Goal: Check status

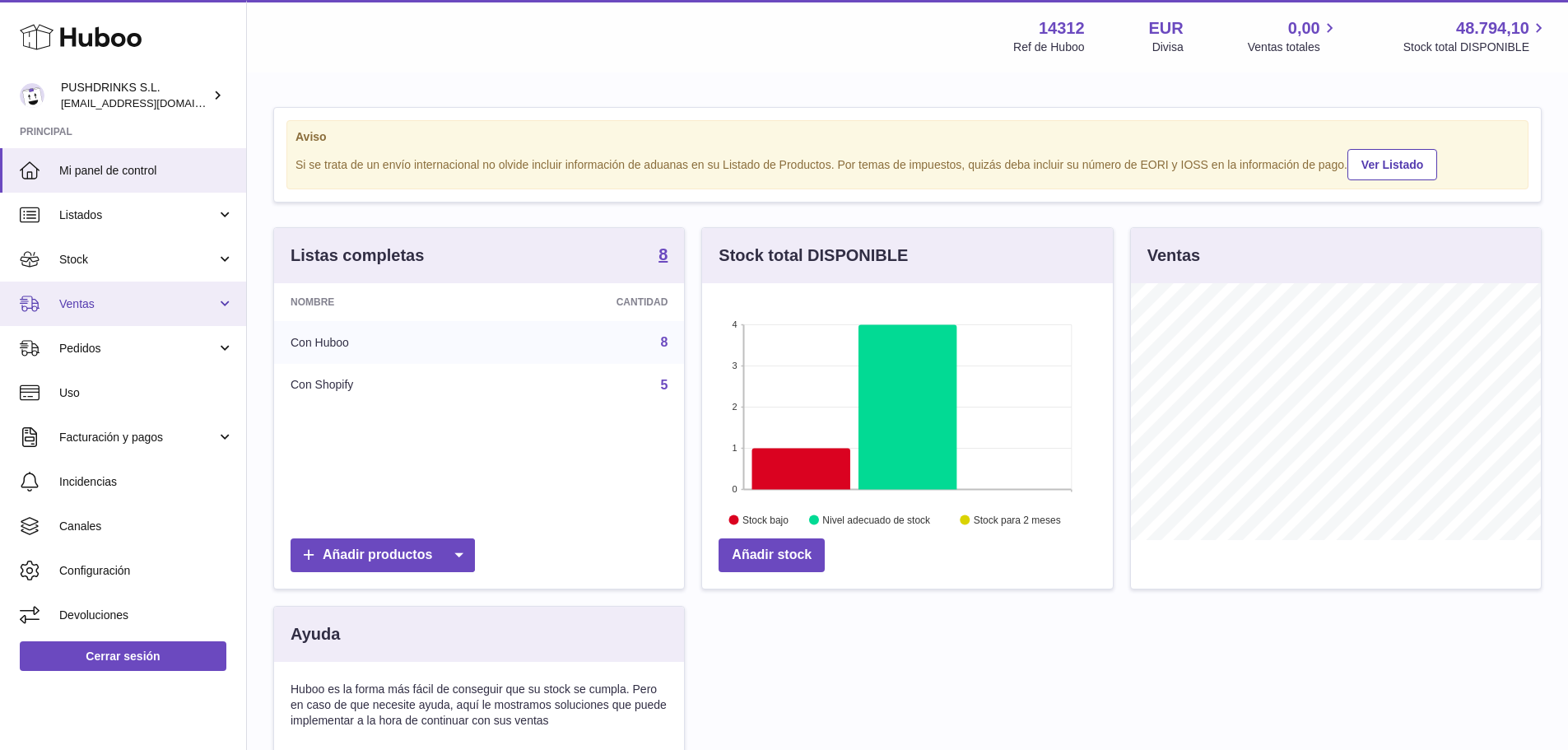
scroll to position [257, 411]
click at [111, 306] on span "Ventas" at bounding box center [137, 304] width 157 height 16
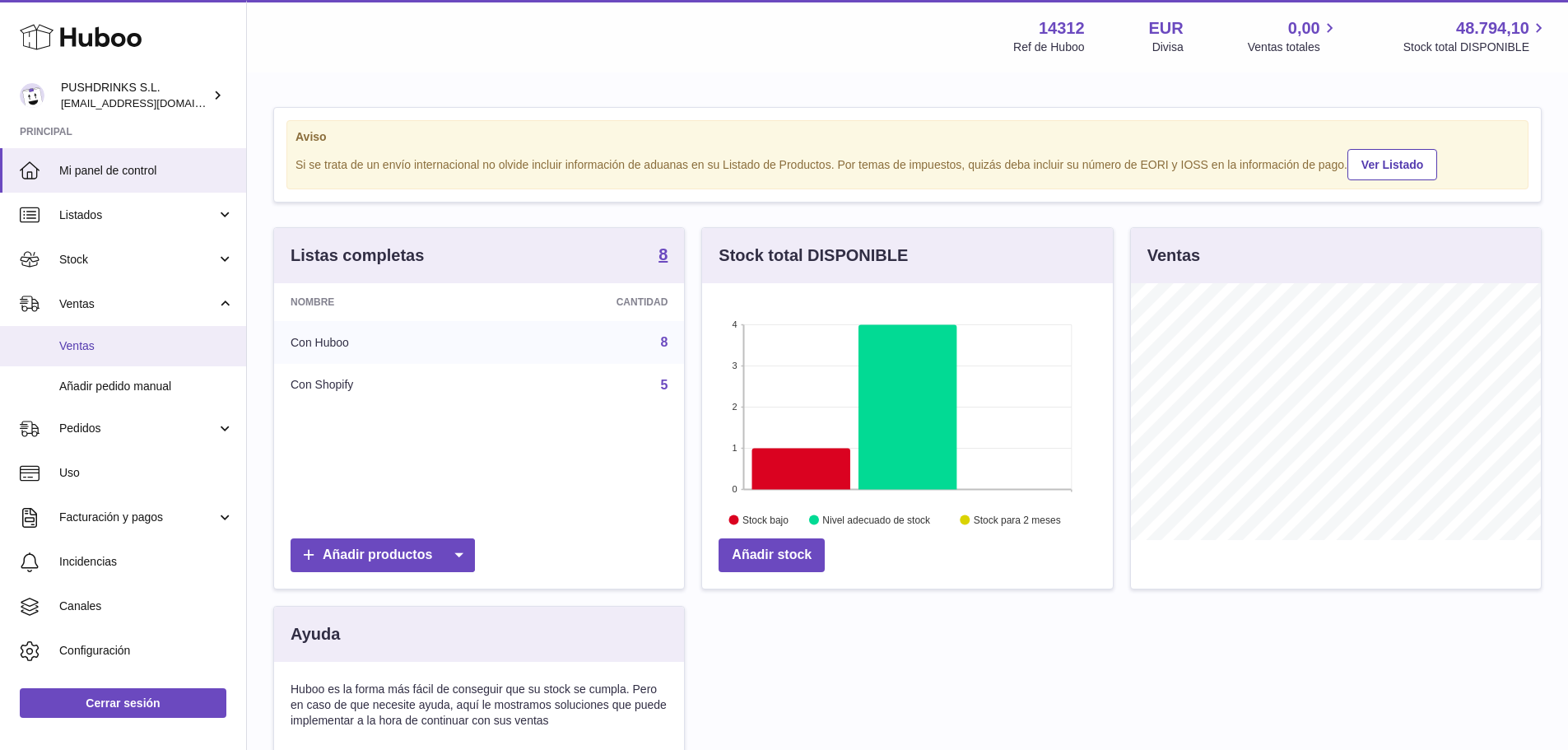
click at [100, 351] on span "Ventas" at bounding box center [145, 346] width 174 height 16
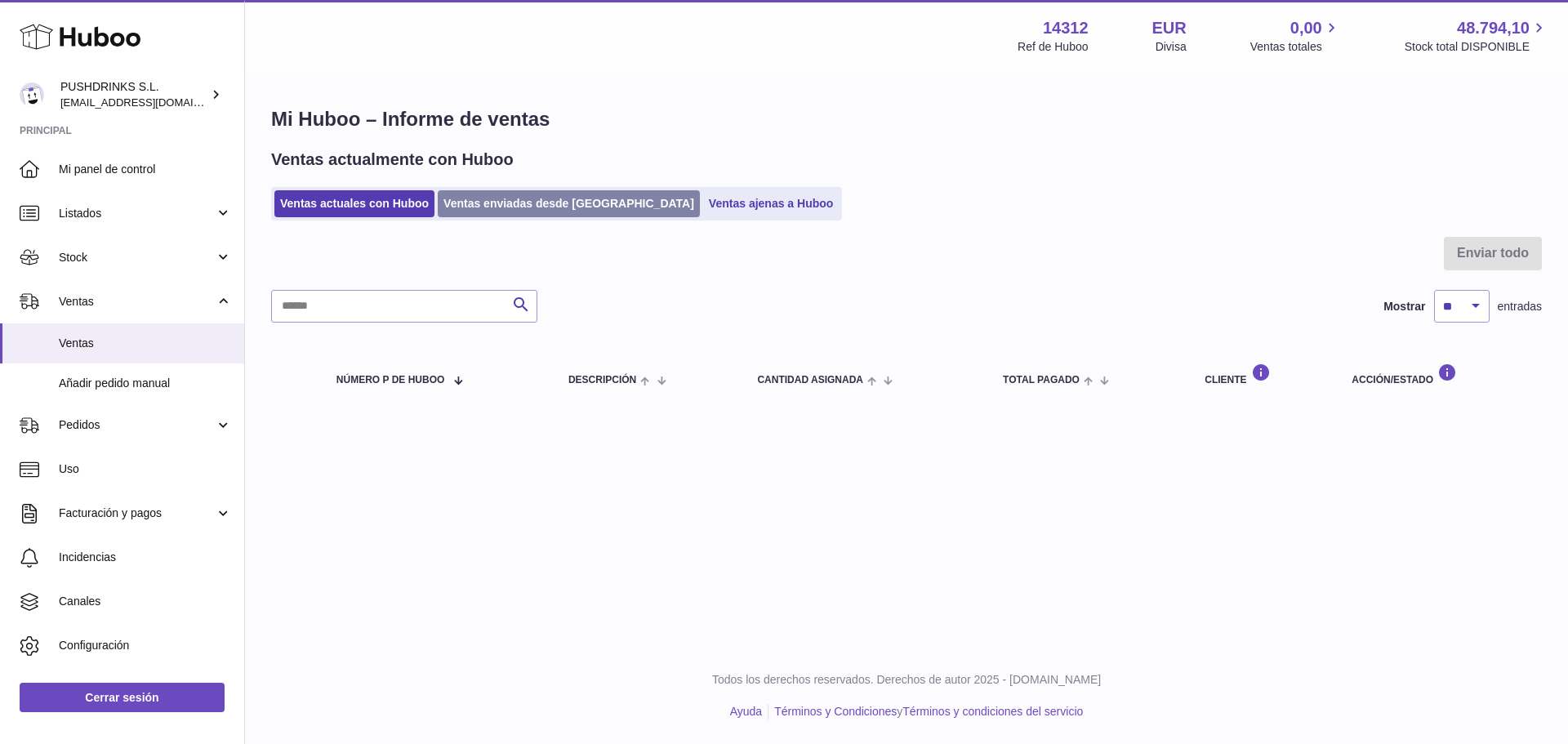
click at [511, 212] on link "Ventas enviadas desde [GEOGRAPHIC_DATA]" at bounding box center [569, 204] width 262 height 27
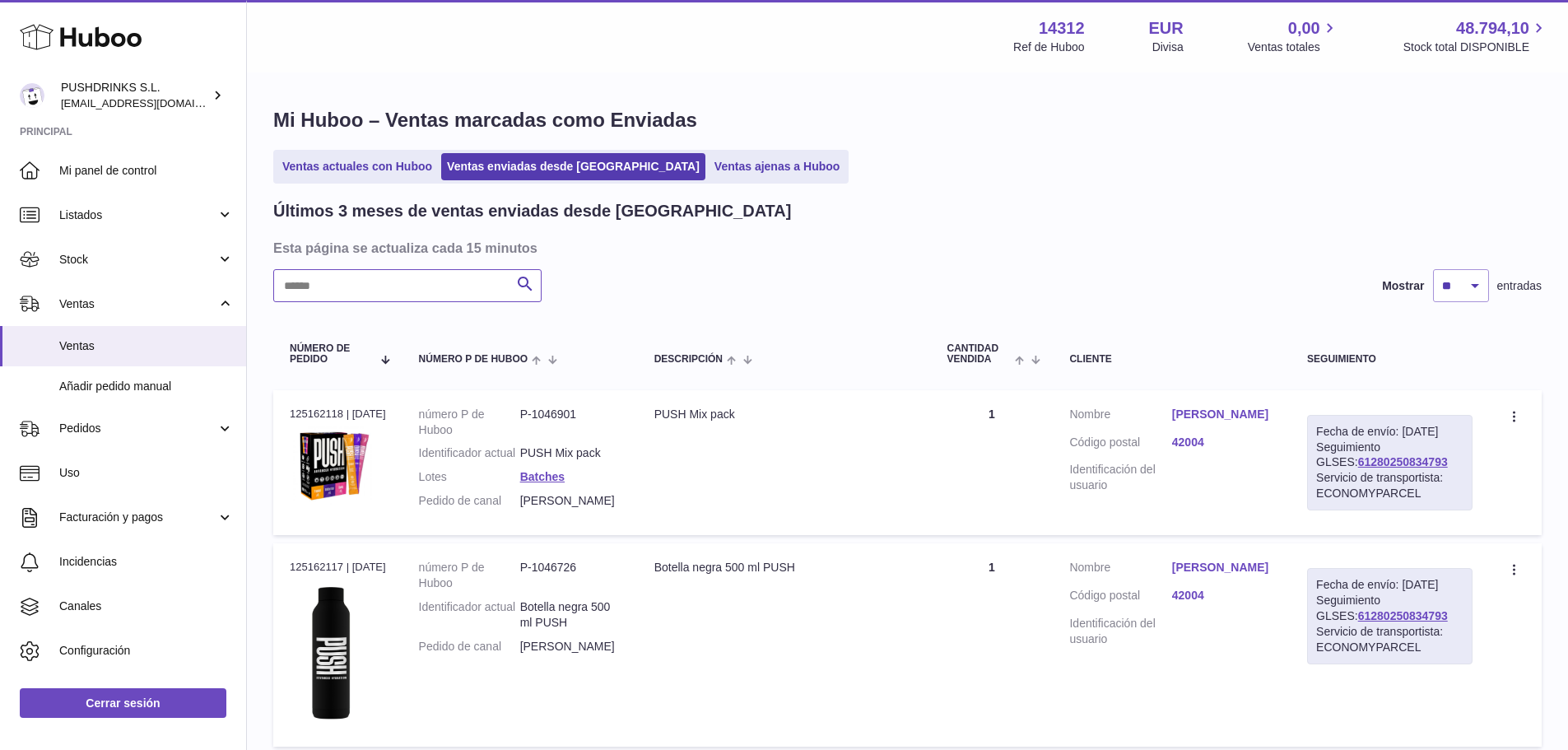
click at [443, 287] on input "text" at bounding box center [407, 286] width 269 height 33
paste input "****"
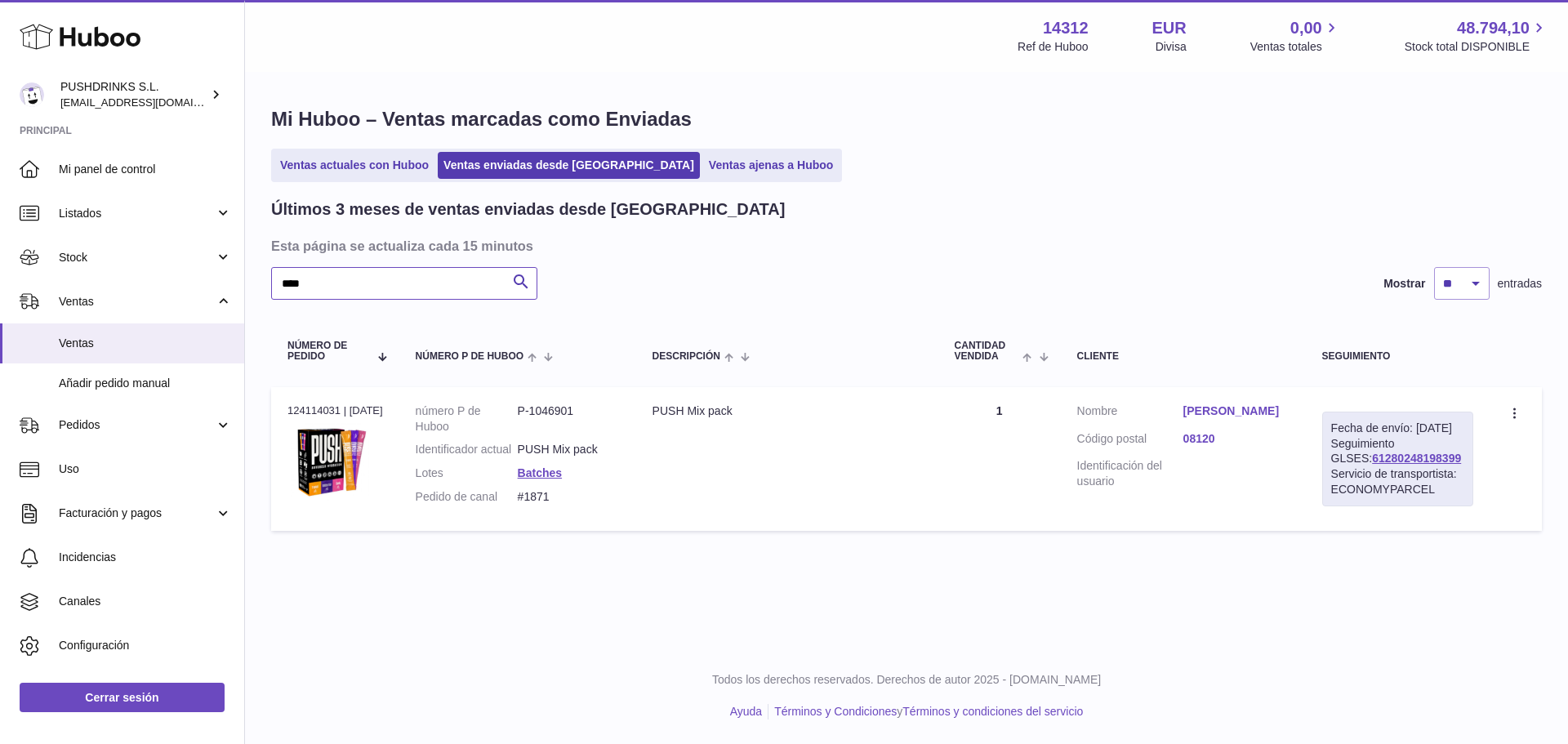
type input "****"
drag, startPoint x: 1427, startPoint y: 475, endPoint x: 1313, endPoint y: 479, distance: 114.1
click at [1313, 479] on td "Fecha de envío: [DATE] Seguimiento GLSES: 61280248198399 Servicio de transporti…" at bounding box center [1397, 459] width 183 height 143
copy link "61280248198399"
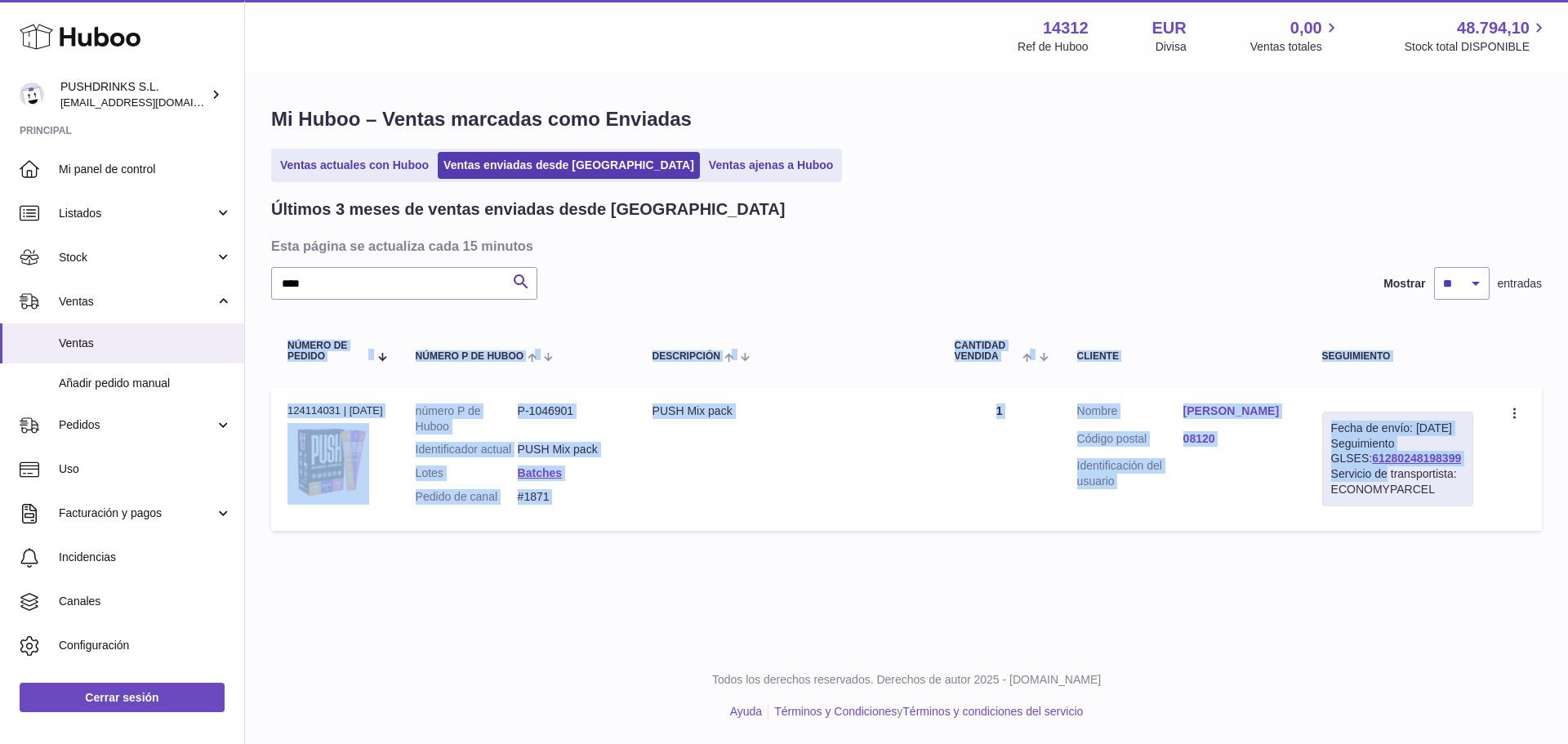
click at [1491, 484] on tr "N° de pedido 124114031 | [DATE] número P de Huboo P-1046901 Identificador actua…" at bounding box center [906, 459] width 1271 height 143
click at [1432, 482] on div "Servicio de transportista: ECONOMYPARCEL" at bounding box center [1398, 482] width 133 height 31
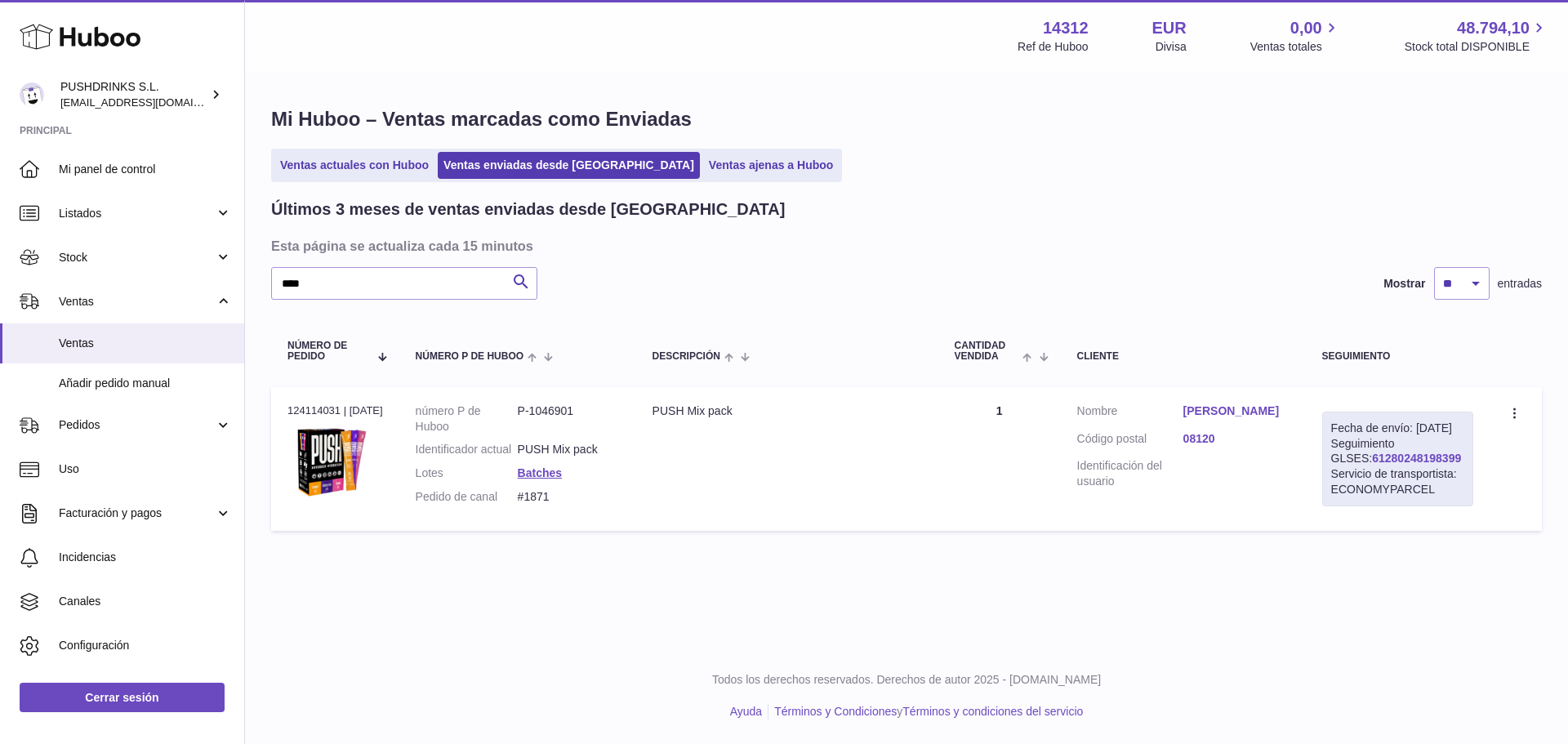
drag, startPoint x: 1398, startPoint y: 477, endPoint x: 1329, endPoint y: 478, distance: 69.0
click at [1329, 478] on div "Fecha de envío: [DATE] Seguimiento GLSES: 61280248198399 Servicio de transporti…" at bounding box center [1398, 459] width 151 height 95
